Goal: Navigation & Orientation: Find specific page/section

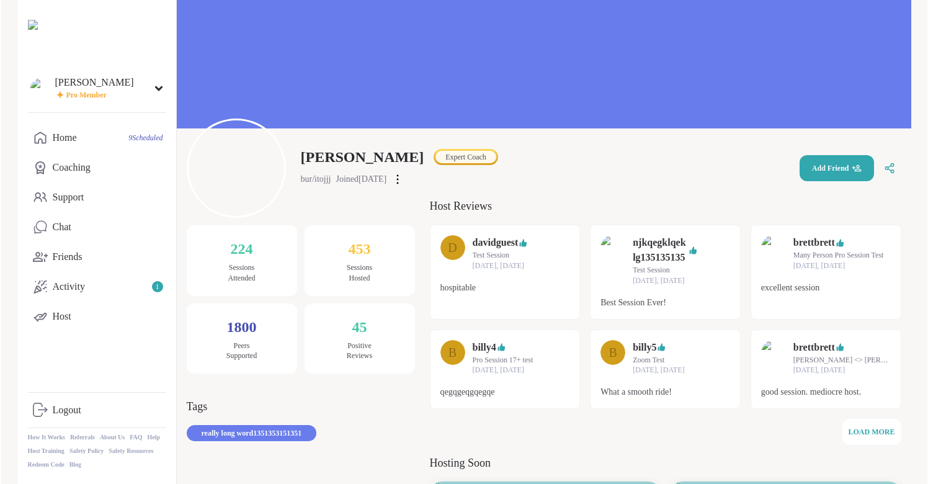
scroll to position [27, 0]
click at [94, 141] on link "Home 9 Scheduled" at bounding box center [96, 138] width 138 height 30
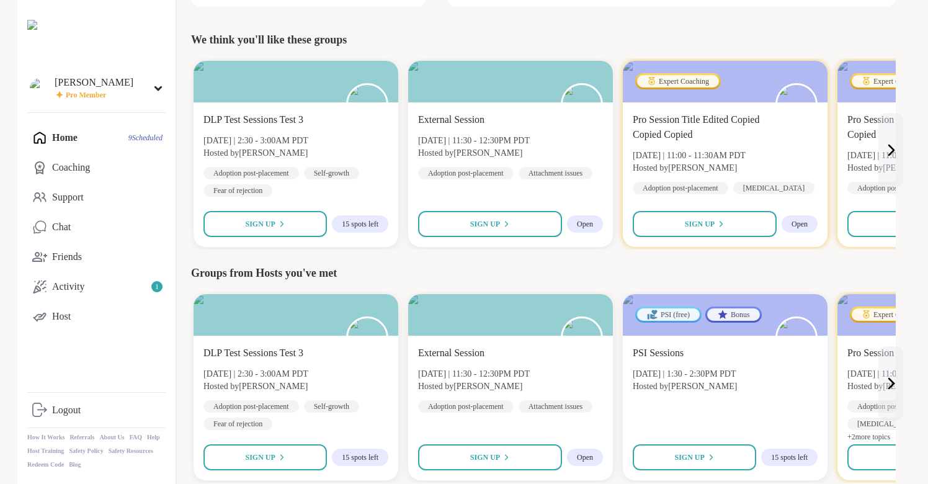
scroll to position [364, 0]
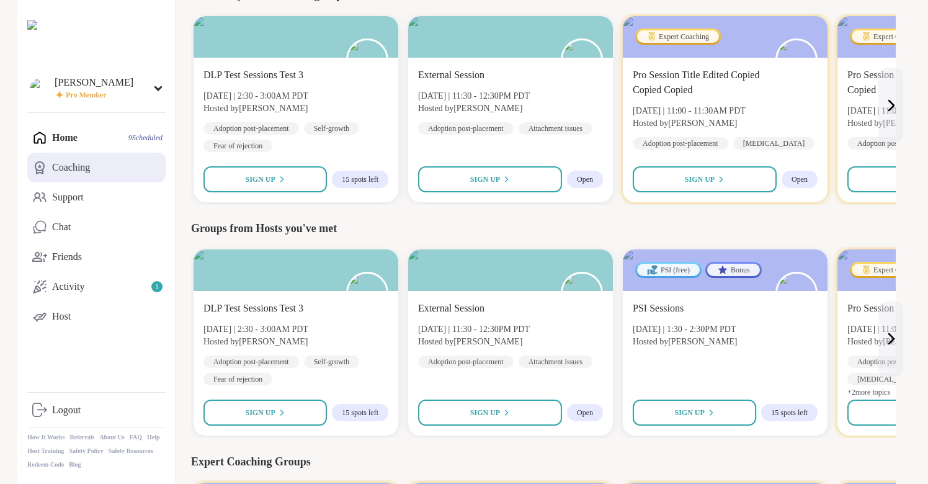
click at [85, 159] on link "Coaching" at bounding box center [96, 168] width 138 height 30
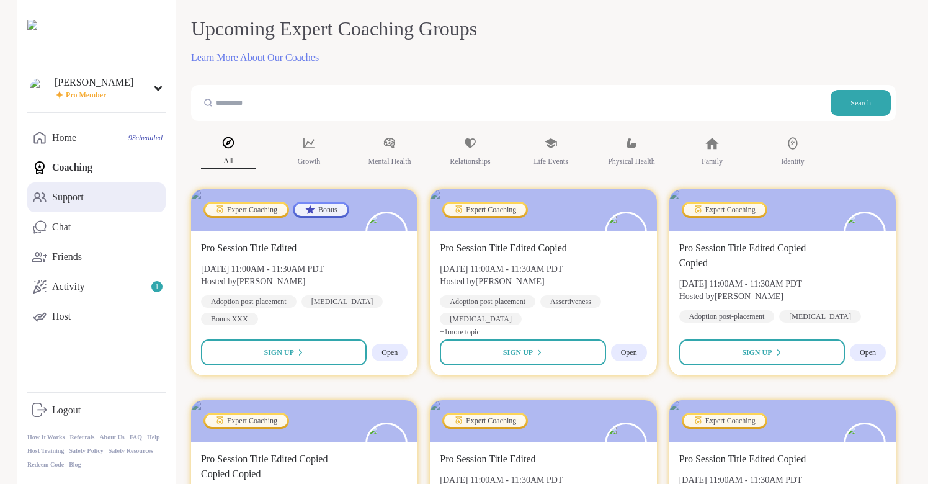
click at [84, 200] on div "Support" at bounding box center [68, 197] width 32 height 14
